Goal: Information Seeking & Learning: Learn about a topic

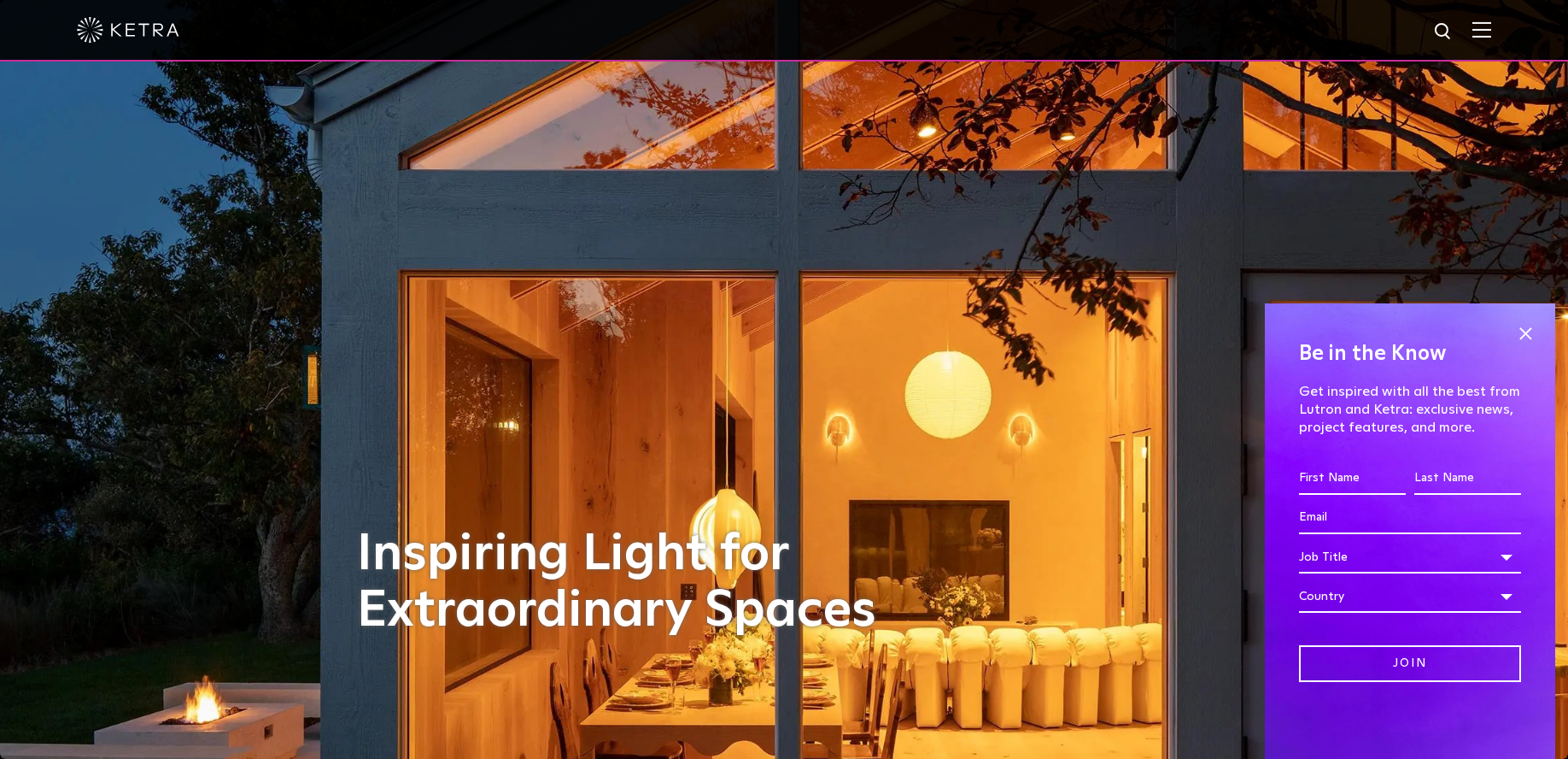
click at [1491, 28] on img at bounding box center [1481, 30] width 19 height 16
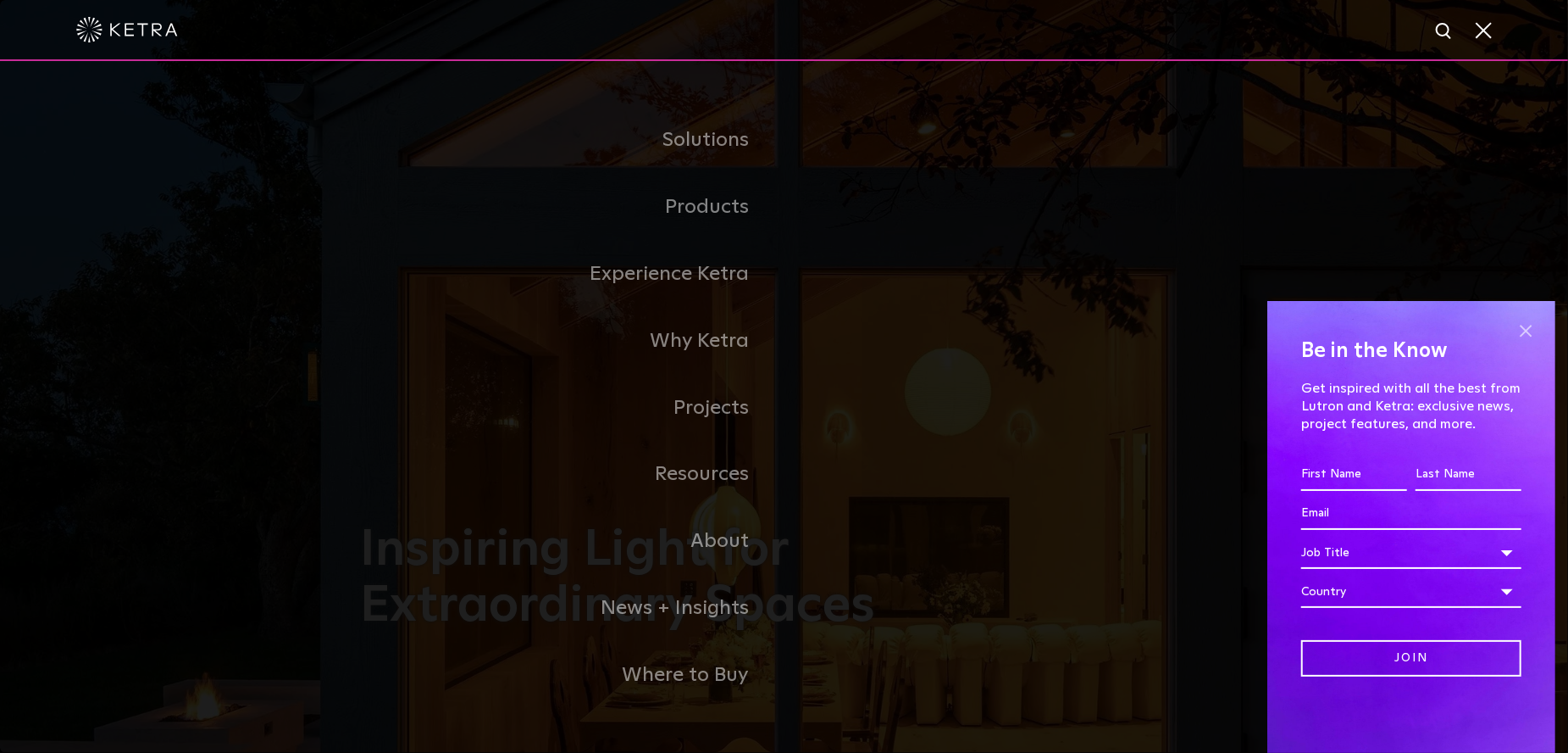
click at [1526, 333] on span at bounding box center [1526, 330] width 25 height 25
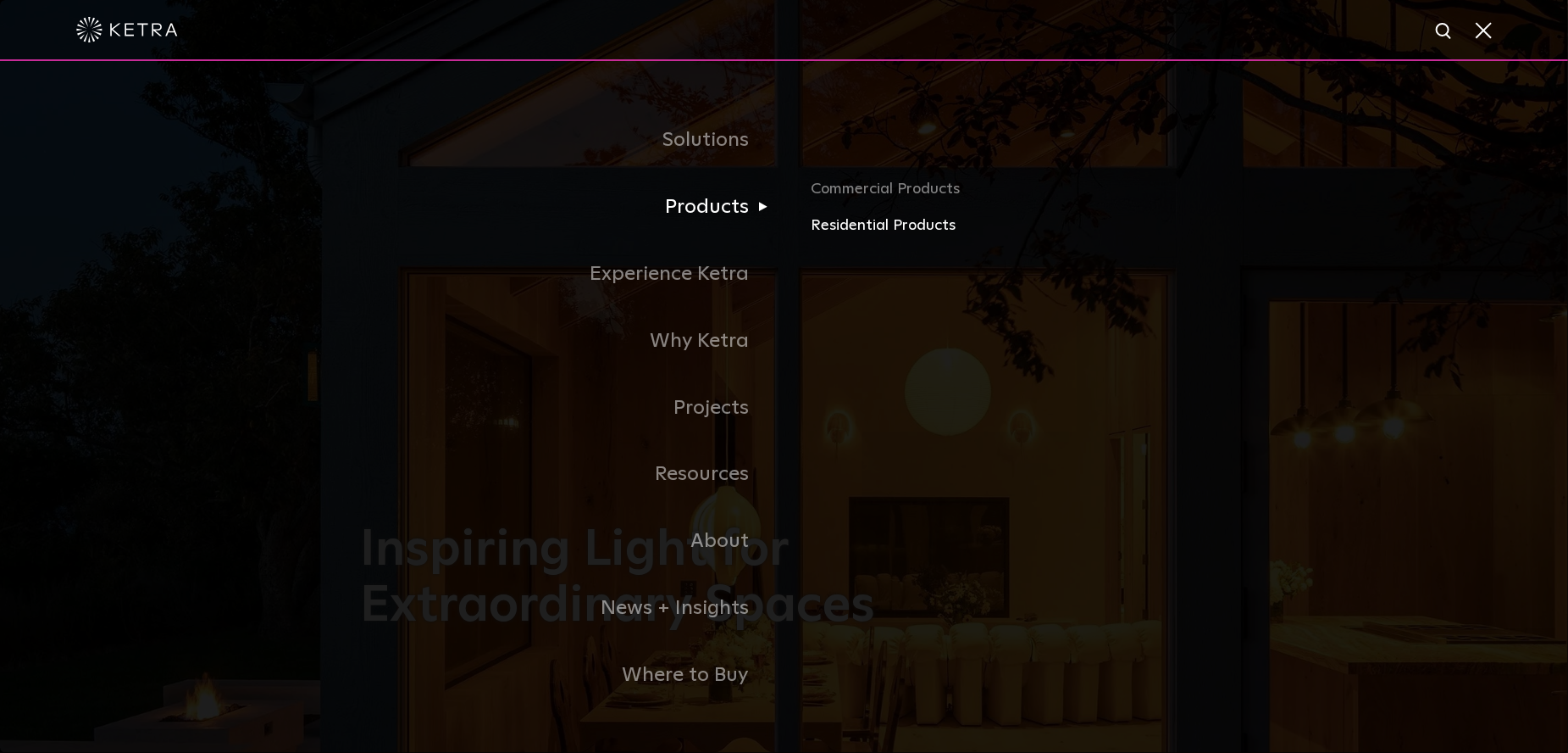
click at [865, 224] on link "Residential Products" at bounding box center [1009, 226] width 396 height 24
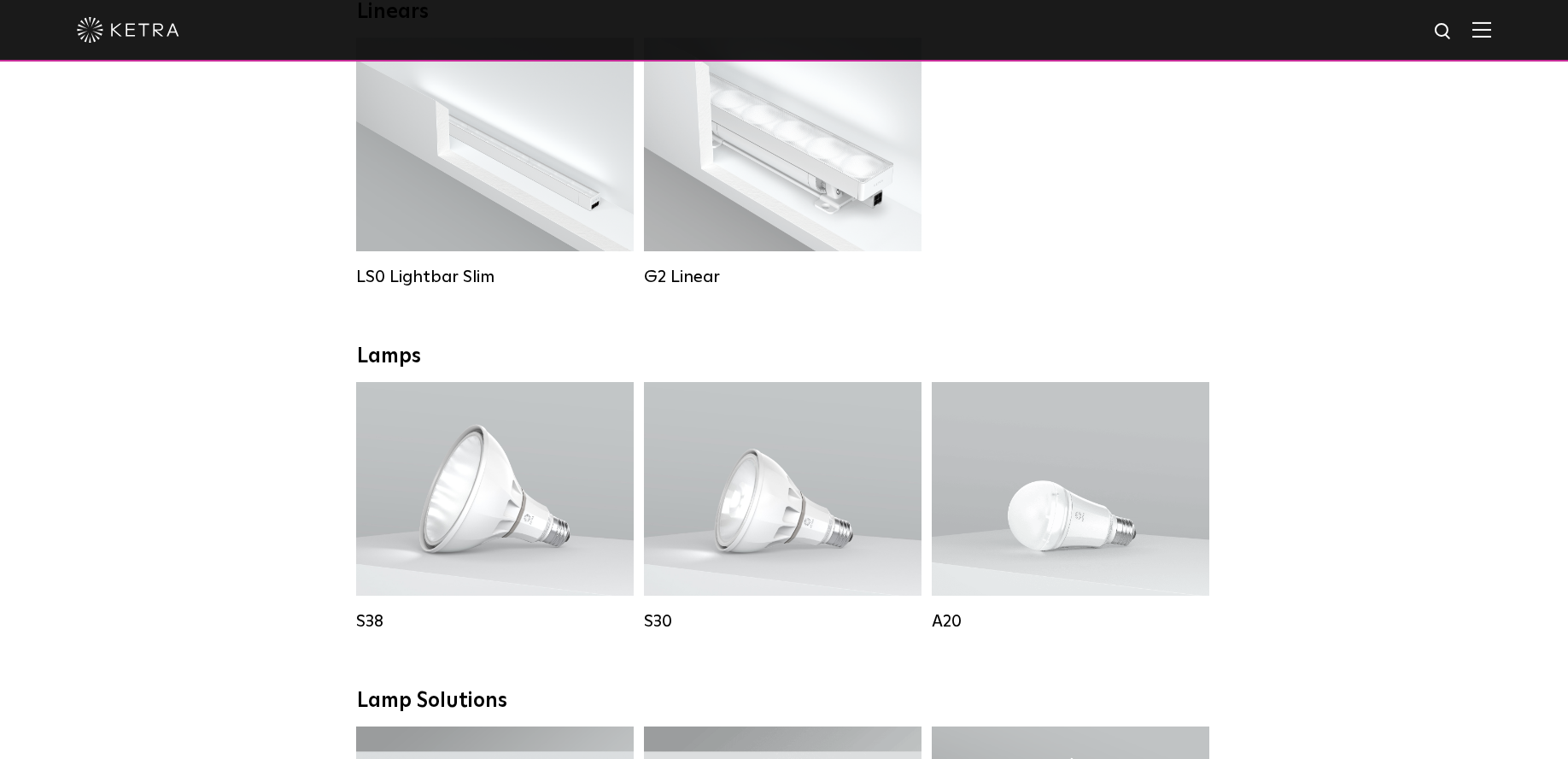
scroll to position [939, 0]
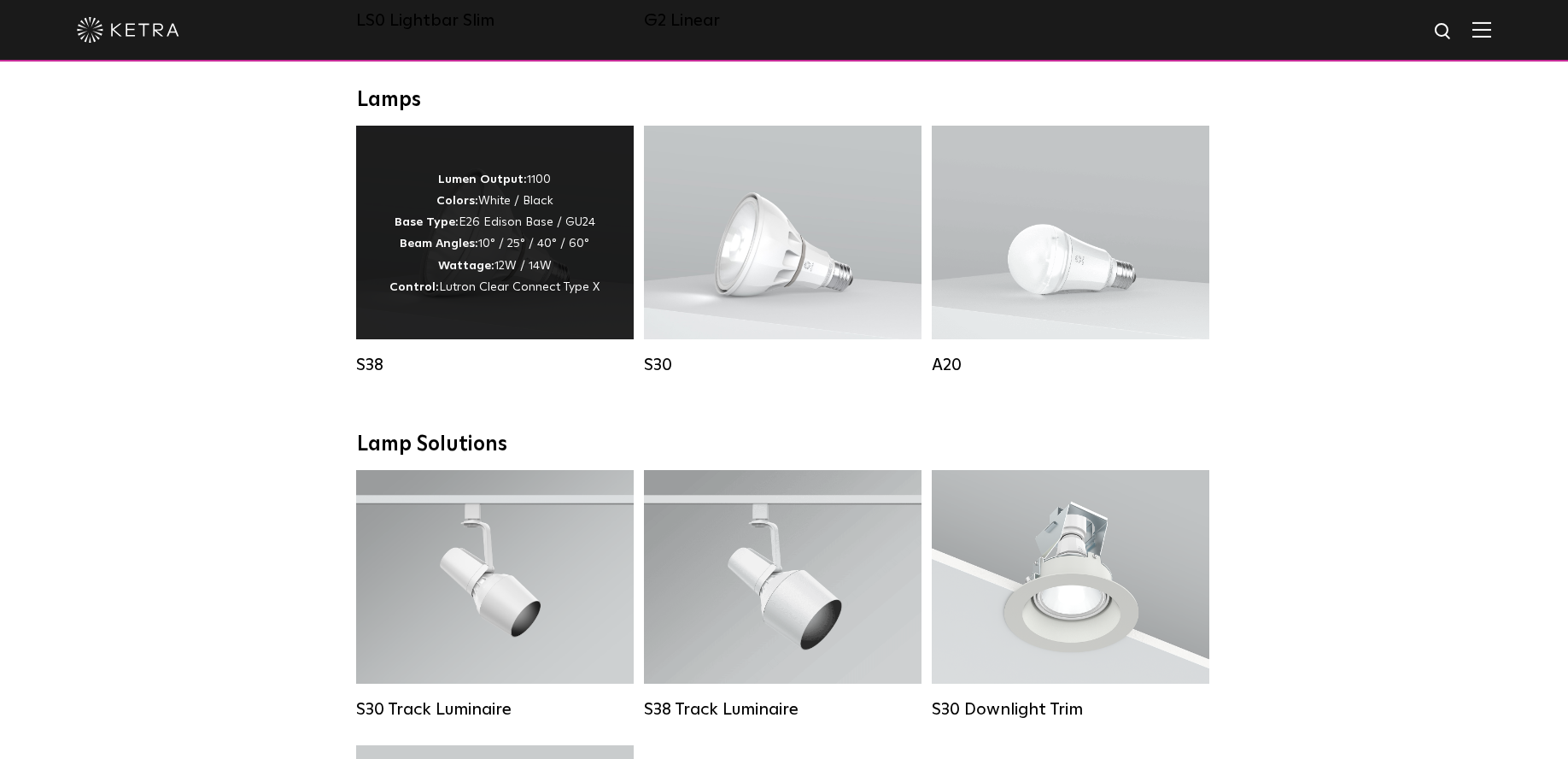
click at [521, 338] on div "Lumen Output: 1100 Colors: White / Black Base Type: E26 Edison Base / GU24 Beam…" at bounding box center [495, 232] width 278 height 214
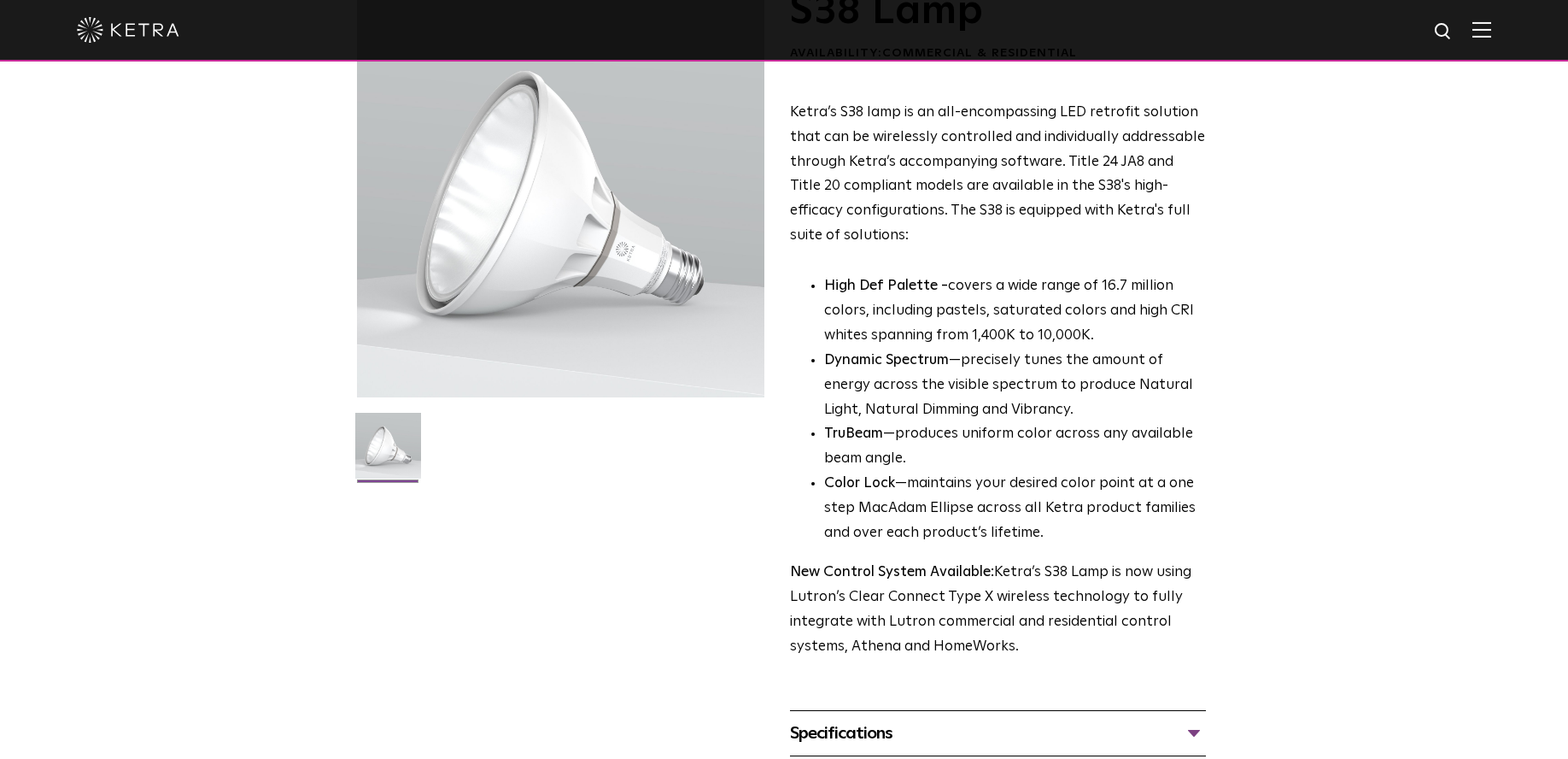
scroll to position [256, 0]
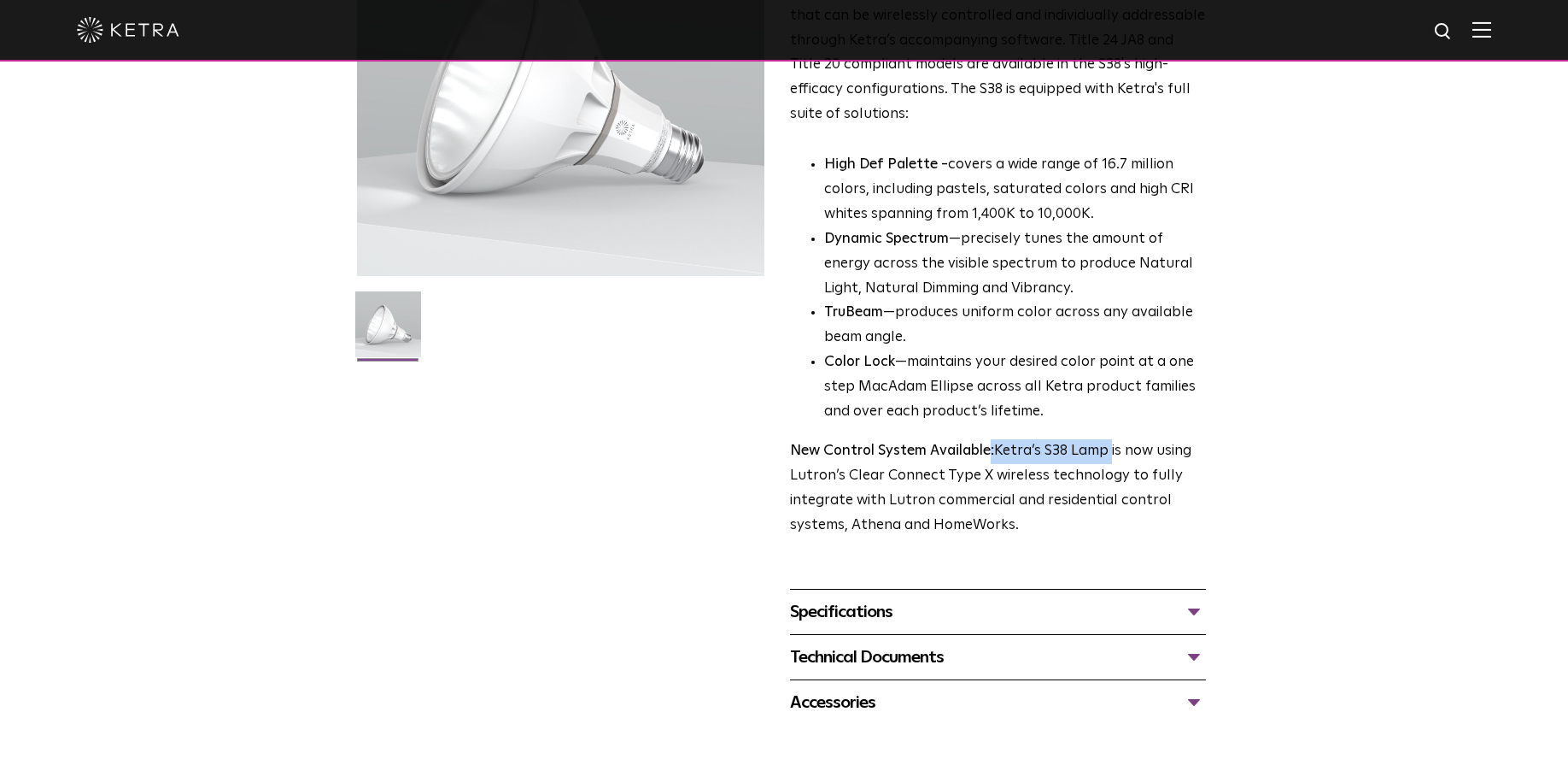
drag, startPoint x: 1107, startPoint y: 452, endPoint x: 991, endPoint y: 453, distance: 116.0
click at [991, 453] on p "New Control System Available: Ketra’s S38 Lamp is now using Lutron’s Clear Conn…" at bounding box center [998, 489] width 416 height 99
drag, startPoint x: 991, startPoint y: 453, endPoint x: 1015, endPoint y: 449, distance: 24.3
copy p ": Ketra’s S38 Lamp"
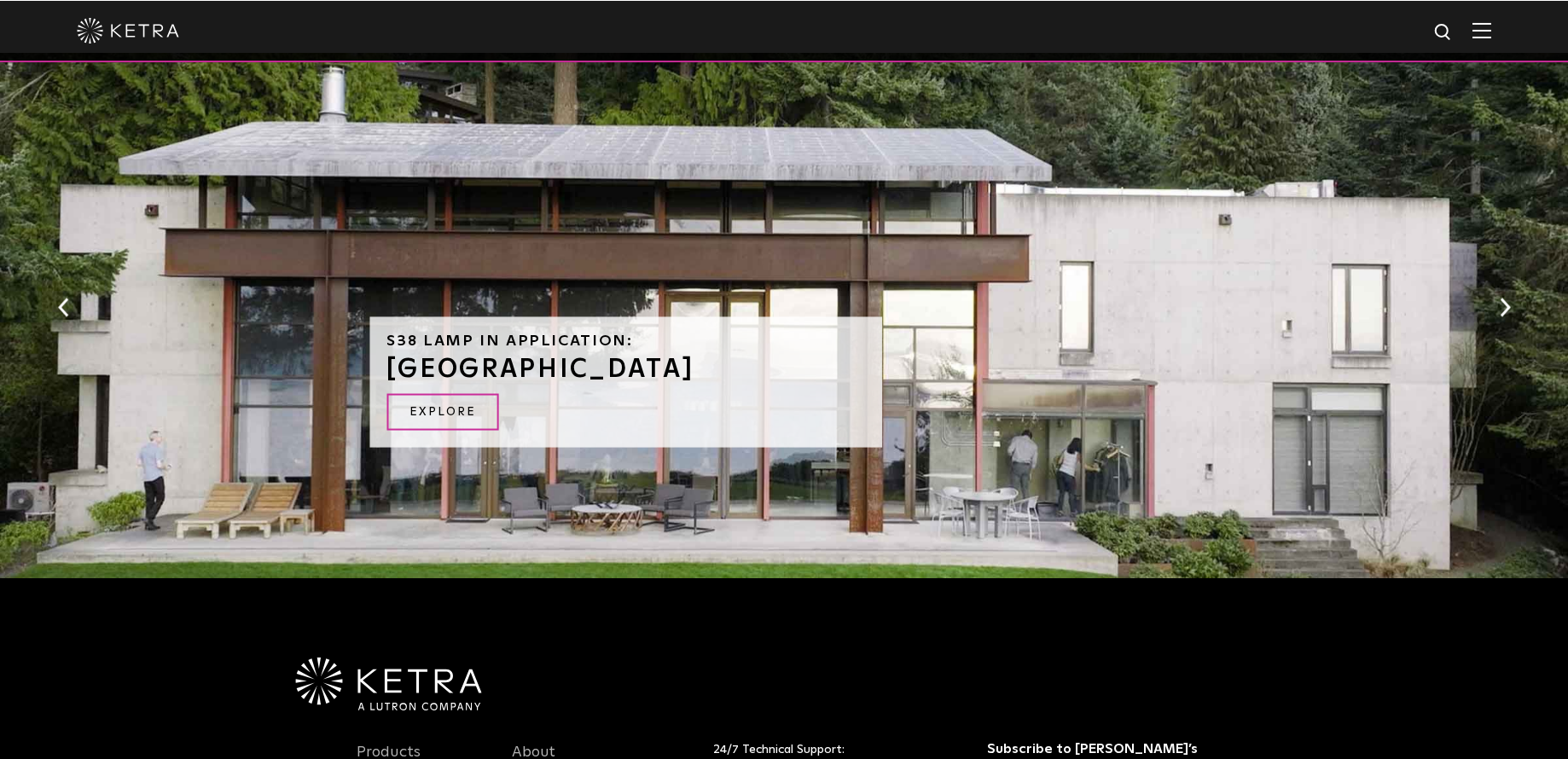
scroll to position [1622, 0]
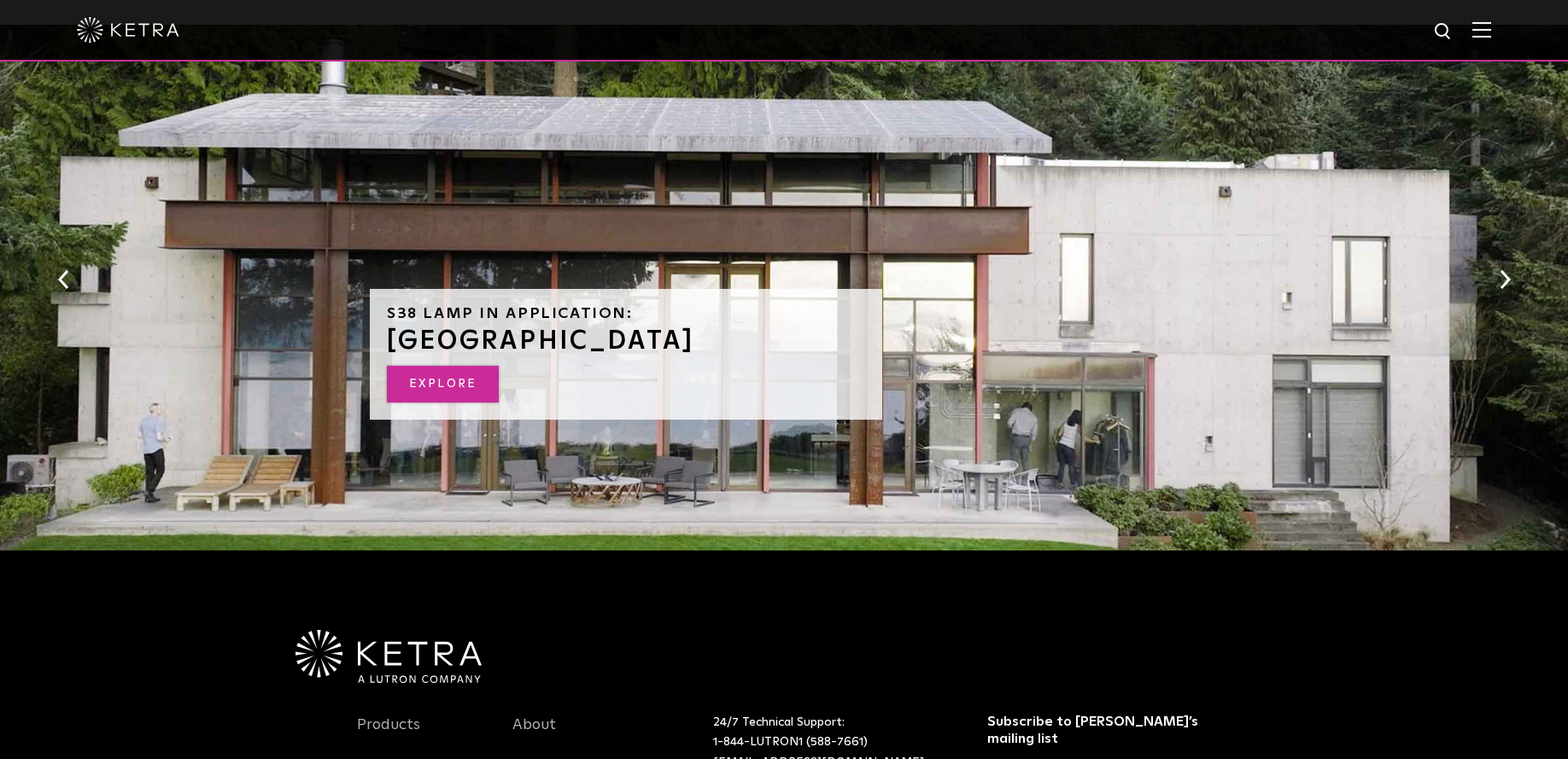
click at [454, 386] on link "EXPLORE" at bounding box center [443, 384] width 112 height 37
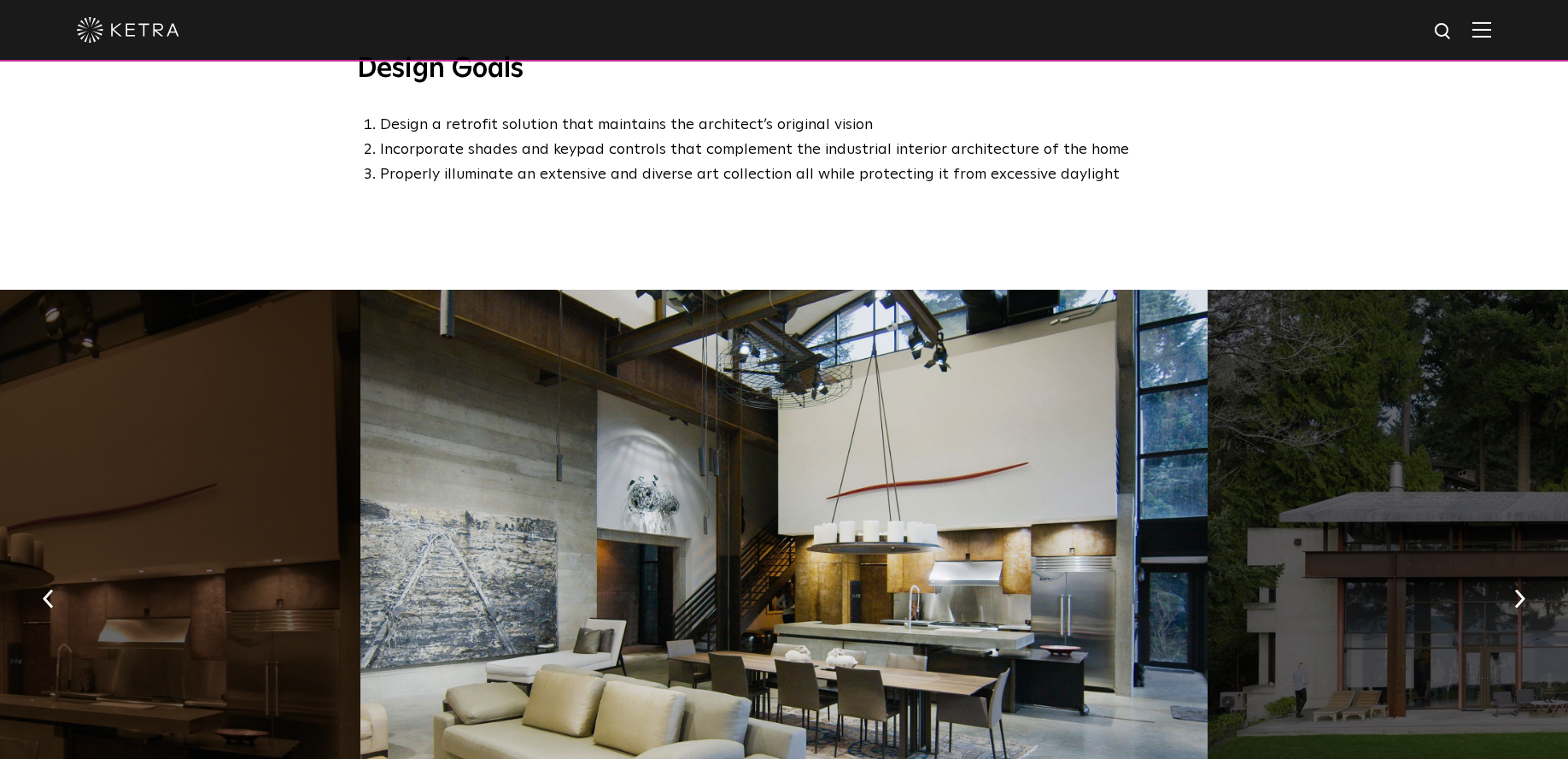
scroll to position [939, 0]
